Goal: Task Accomplishment & Management: Use online tool/utility

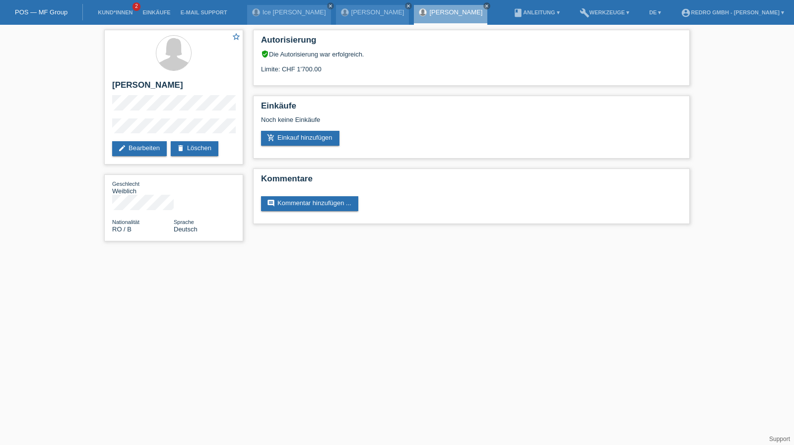
click at [99, 16] on li "Kund*innen 2" at bounding box center [115, 12] width 45 height 25
click at [104, 13] on link "Kund*innen" at bounding box center [115, 12] width 45 height 6
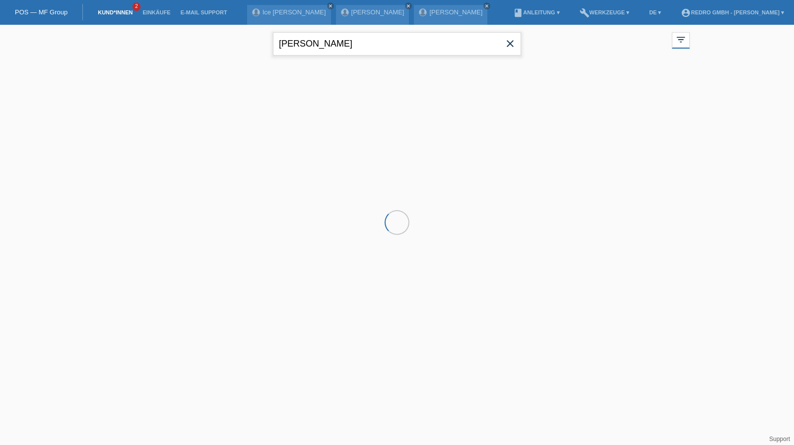
click at [307, 46] on input "sofia ola" at bounding box center [397, 43] width 248 height 23
paste input "Vukovic"
type input "Vukovic"
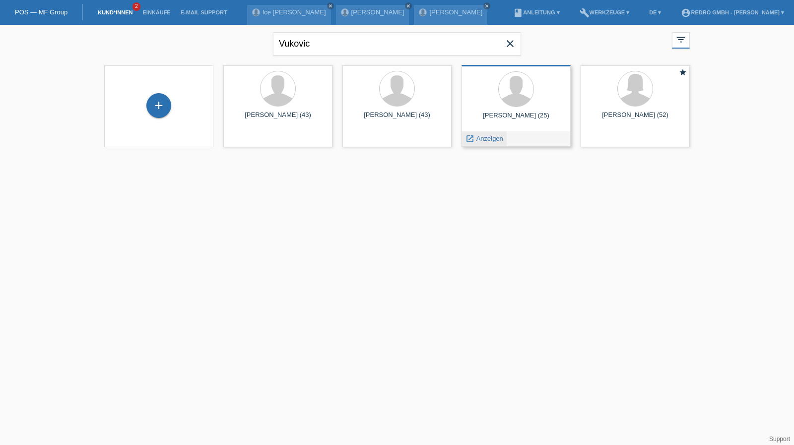
click at [482, 137] on span "Anzeigen" at bounding box center [489, 138] width 27 height 7
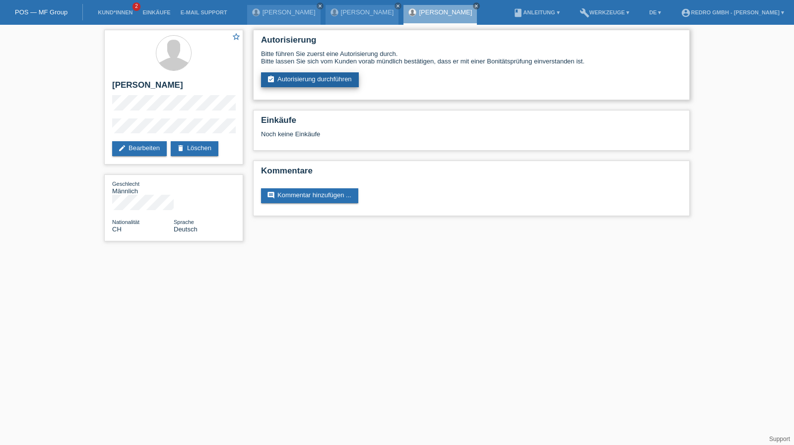
click at [343, 81] on link "assignment_turned_in Autorisierung durchführen" at bounding box center [310, 79] width 98 height 15
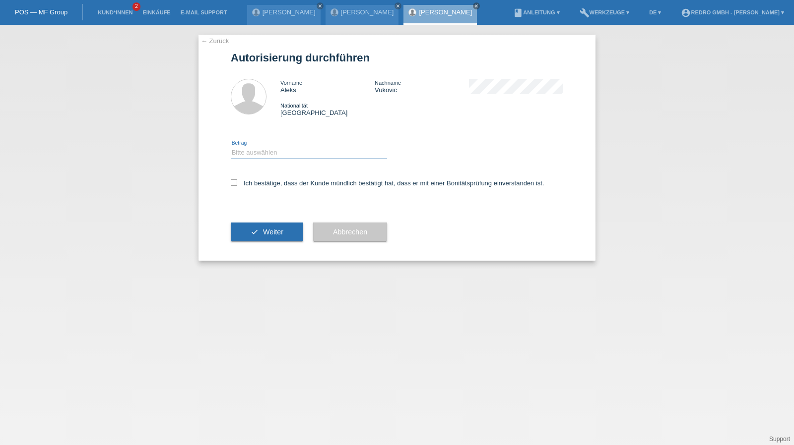
click at [284, 155] on select "Bitte auswählen CHF 1.00 - CHF 499.00 CHF 500.00 - CHF 1'999.00 CHF 2'000.00 - …" at bounding box center [309, 153] width 156 height 12
select select "1"
click at [231, 147] on select "Bitte auswählen CHF 1.00 - CHF 499.00 CHF 500.00 - CHF 1'999.00 CHF 2'000.00 - …" at bounding box center [309, 153] width 156 height 12
click at [266, 180] on label "Ich bestätige, dass der Kunde mündlich bestätigt hat, dass er mit einer Bonität…" at bounding box center [387, 183] width 313 height 7
click at [237, 180] on input "Ich bestätige, dass der Kunde mündlich bestätigt hat, dass er mit einer Bonität…" at bounding box center [234, 183] width 6 height 6
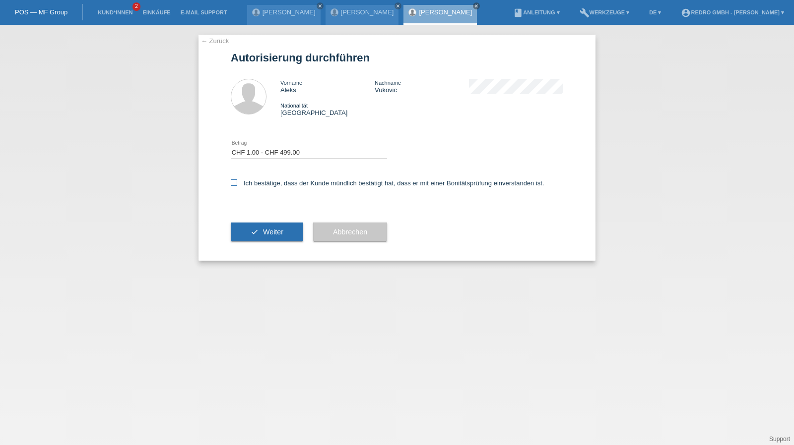
checkbox input "true"
click at [259, 220] on div "check Weiter" at bounding box center [267, 232] width 72 height 58
click at [257, 224] on button "check Weiter" at bounding box center [267, 232] width 72 height 19
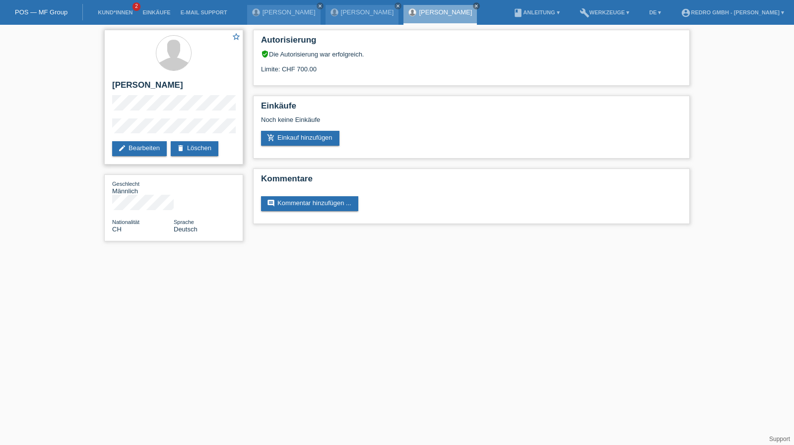
click at [141, 82] on h2 "[PERSON_NAME]" at bounding box center [173, 87] width 123 height 15
drag, startPoint x: 141, startPoint y: 82, endPoint x: 141, endPoint y: 76, distance: 5.5
click at [141, 82] on h2 "[PERSON_NAME]" at bounding box center [173, 87] width 123 height 15
copy h2 "Vukovic"
click at [86, 128] on div "star_border [PERSON_NAME] edit Bearbeiten delete Löschen Geschlecht Männlich Na…" at bounding box center [397, 138] width 794 height 227
